Goal: Transaction & Acquisition: Purchase product/service

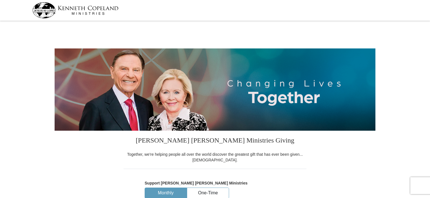
select select "OH"
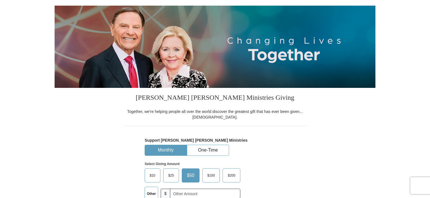
scroll to position [48, 0]
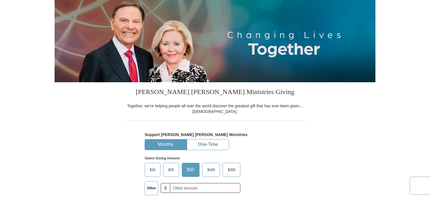
click at [218, 144] on button "One-Time" at bounding box center [208, 144] width 42 height 10
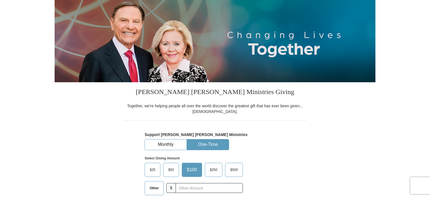
click at [153, 190] on span "Other" at bounding box center [154, 188] width 15 height 8
click at [0, 0] on input "Other" at bounding box center [0, 0] width 0 height 0
click at [280, 165] on div "Select Giving Amount Amount must be a valid number The total gift cannot be les…" at bounding box center [215, 174] width 141 height 49
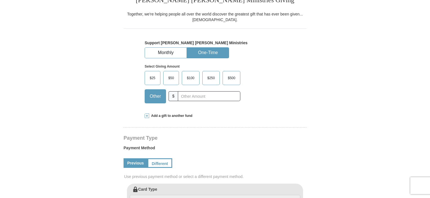
scroll to position [141, 0]
click at [166, 114] on span "Add a gift to another fund" at bounding box center [170, 115] width 43 height 5
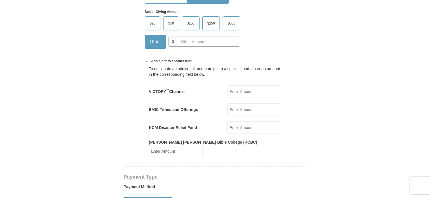
scroll to position [195, 0]
click at [240, 91] on input "VICTORY ™ Channel" at bounding box center [254, 91] width 54 height 12
type input "1"
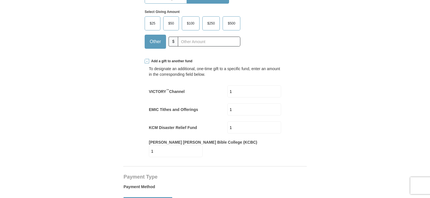
type input "1"
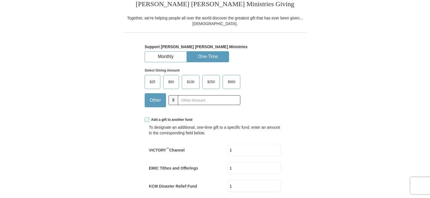
scroll to position [129, 0]
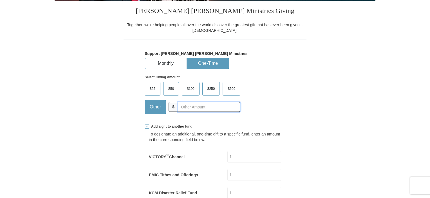
click at [191, 104] on input "text" at bounding box center [209, 107] width 62 height 10
type input "8"
type input "7"
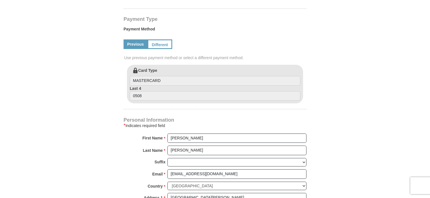
scroll to position [355, 0]
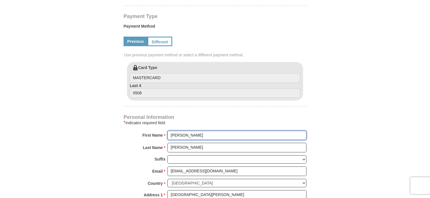
click at [210, 130] on input "[PERSON_NAME]" at bounding box center [236, 135] width 139 height 10
type input "[PERSON_NAME] & [PERSON_NAME]"
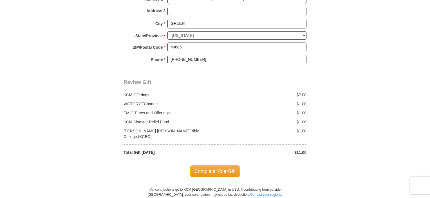
scroll to position [551, 0]
click at [201, 165] on span "Complete Your Gift" at bounding box center [215, 171] width 50 height 12
